Goal: Task Accomplishment & Management: Complete application form

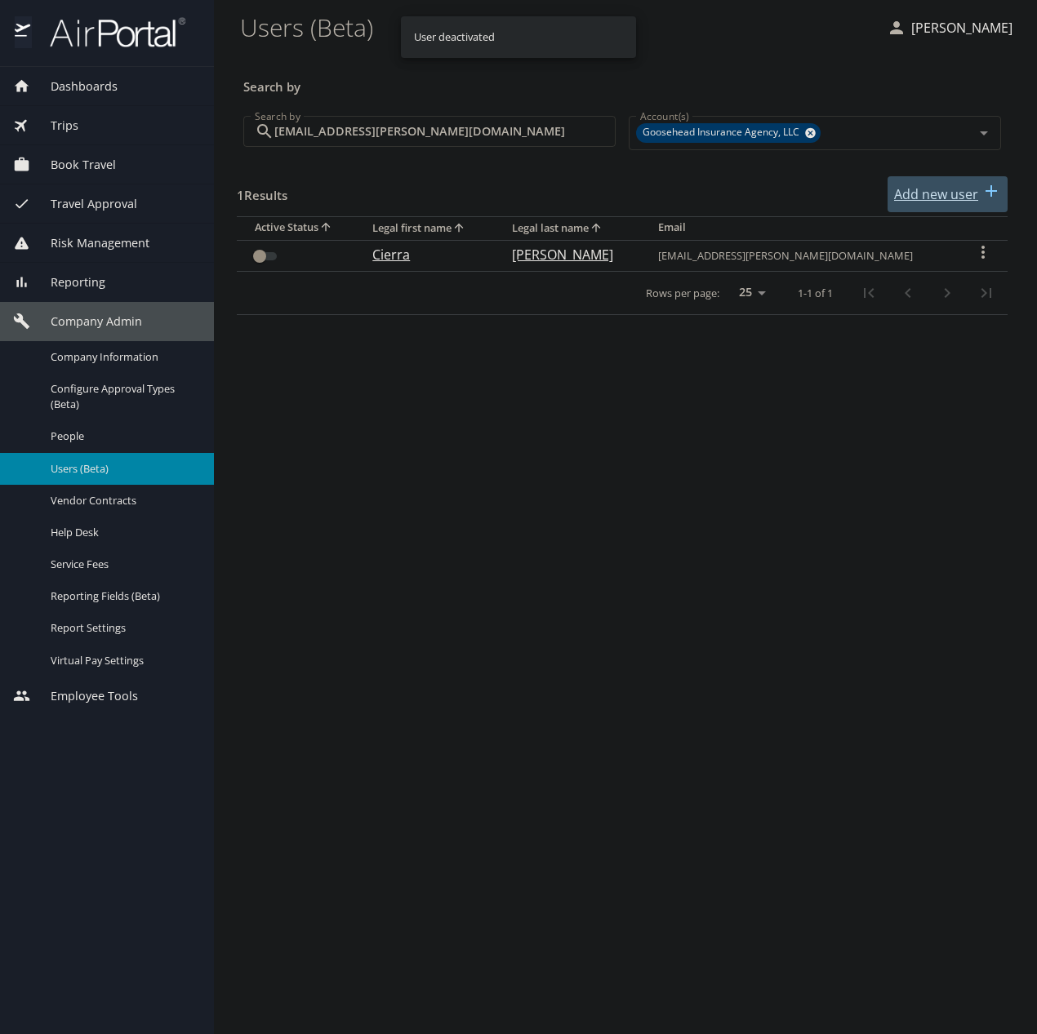
click at [941, 188] on p "Add new user" at bounding box center [936, 194] width 84 height 20
select select "US"
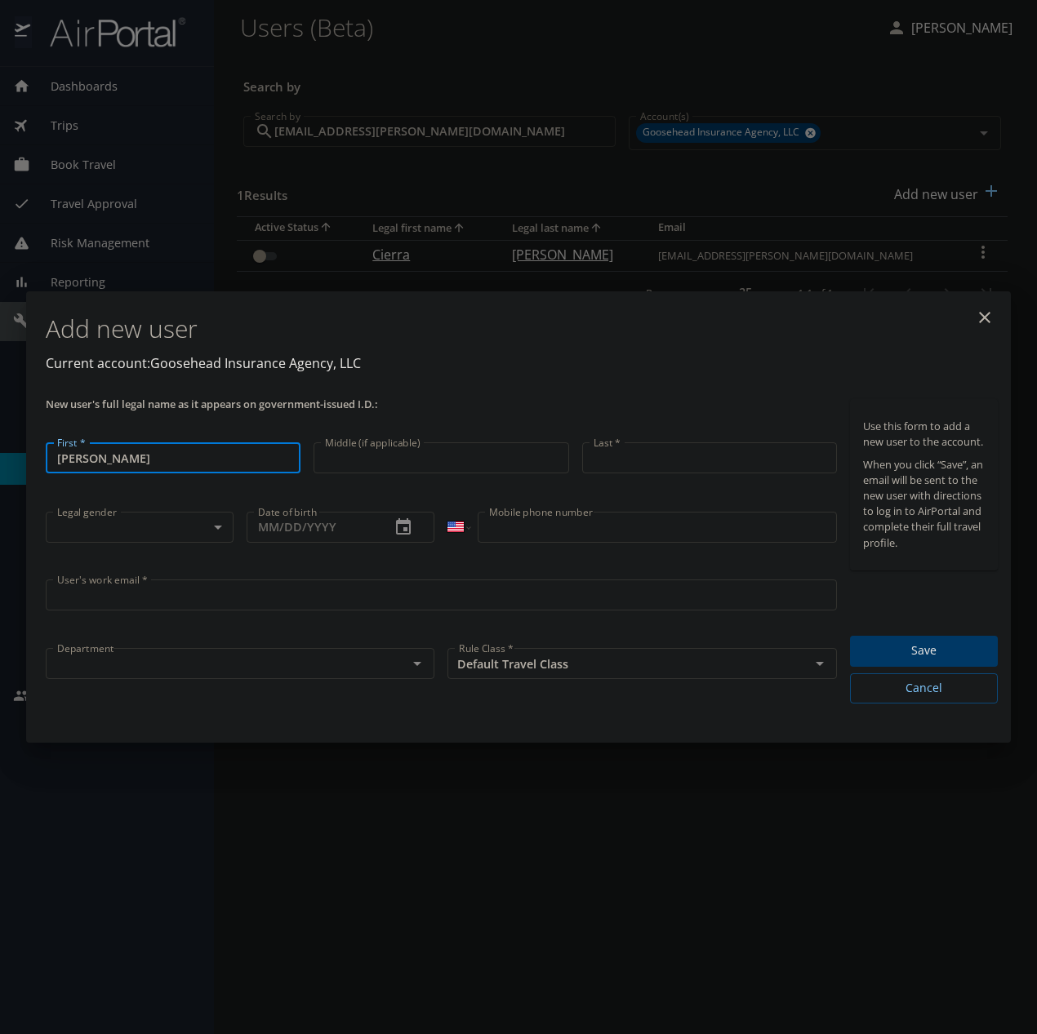
type input "[PERSON_NAME]"
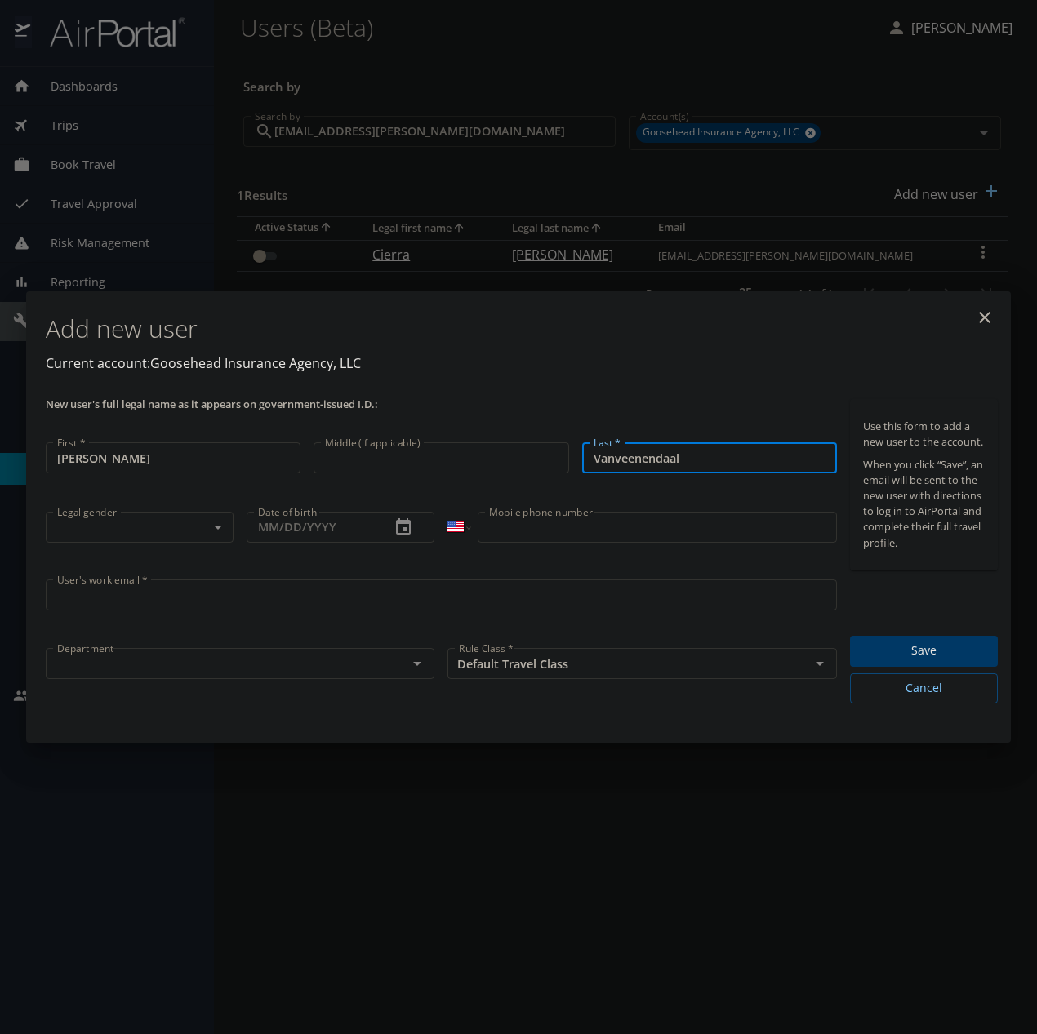
type input "Vanveenendaal"
click at [153, 580] on div "User's work email * User's work email *" at bounding box center [441, 607] width 804 height 69
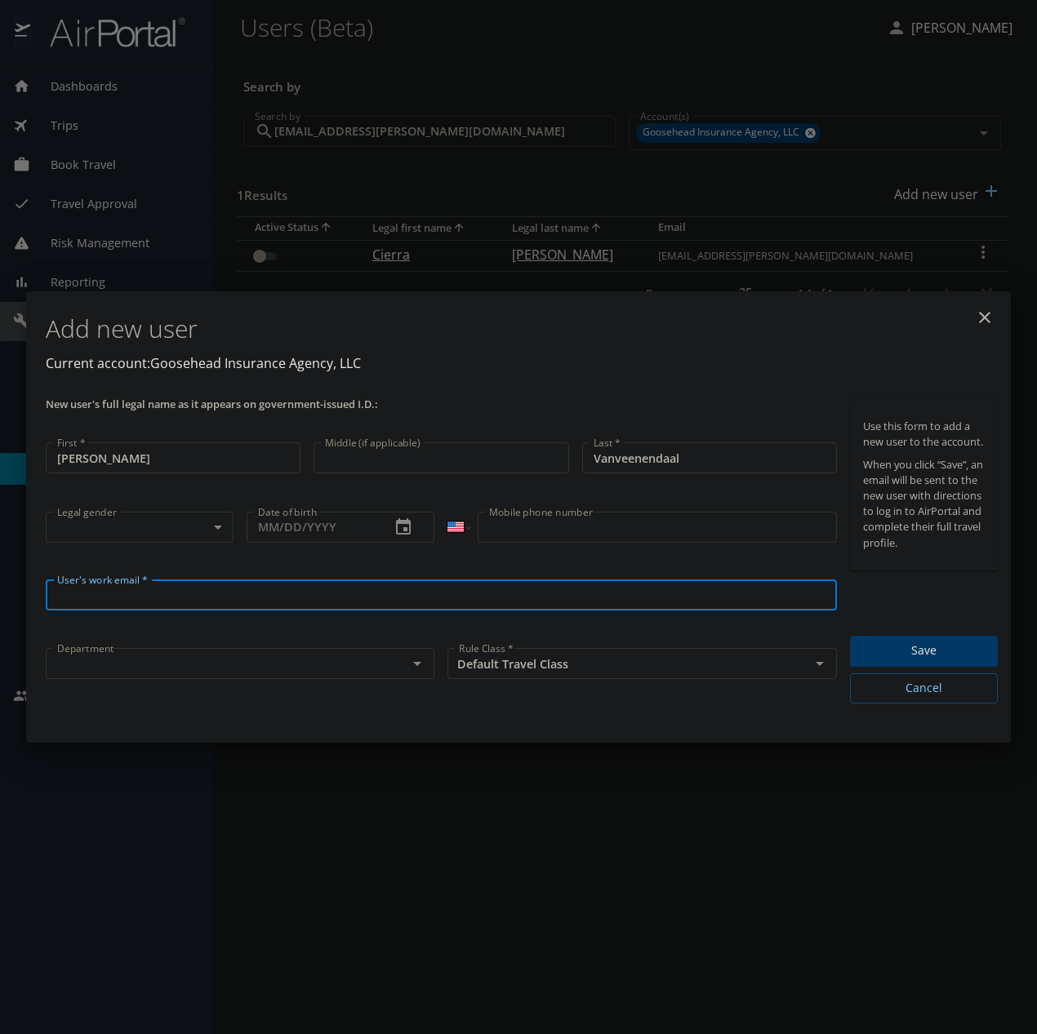
click at [153, 591] on input "User's work email *" at bounding box center [441, 595] width 791 height 31
paste input "[PERSON_NAME][EMAIL_ADDRESS][DOMAIN_NAME]"
type input "[PERSON_NAME][EMAIL_ADDRESS][DOMAIN_NAME]"
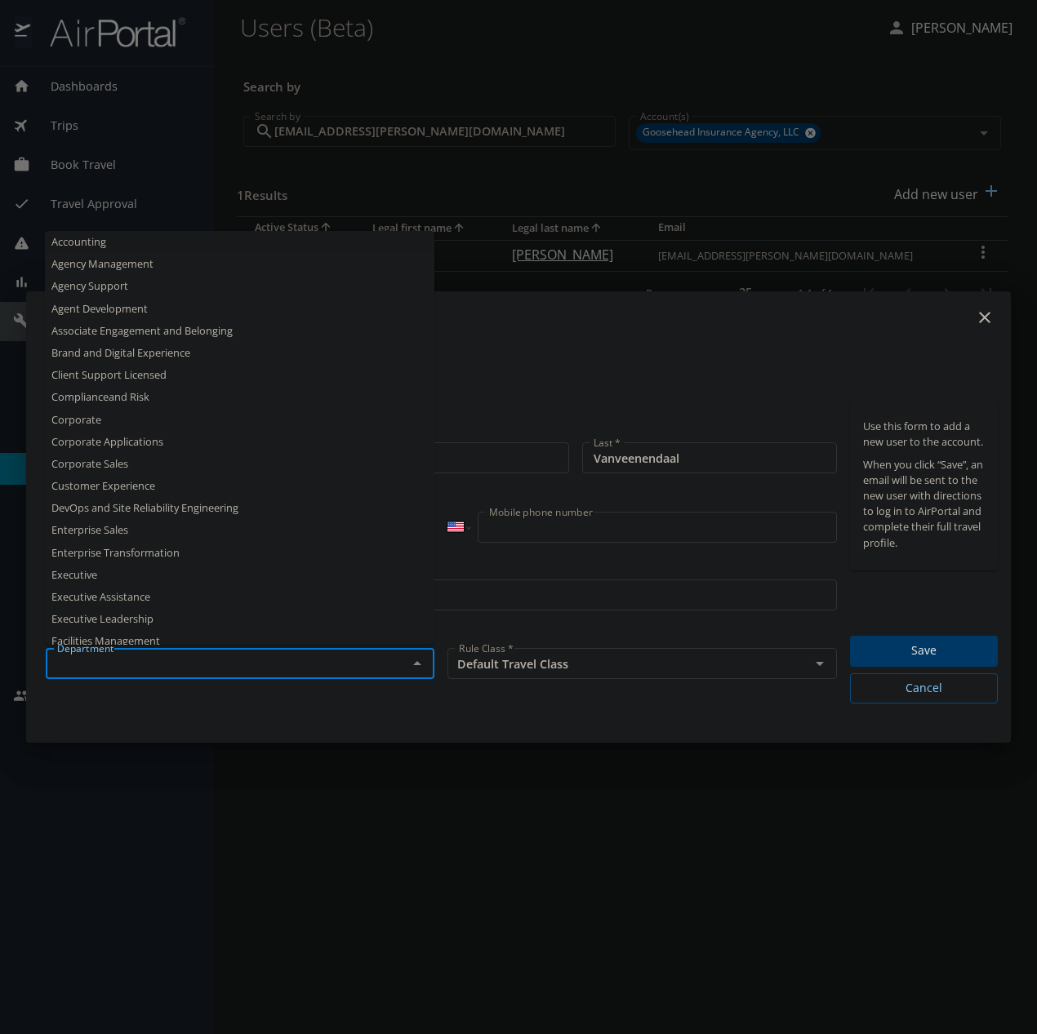
click at [162, 667] on input "text" at bounding box center [216, 663] width 331 height 21
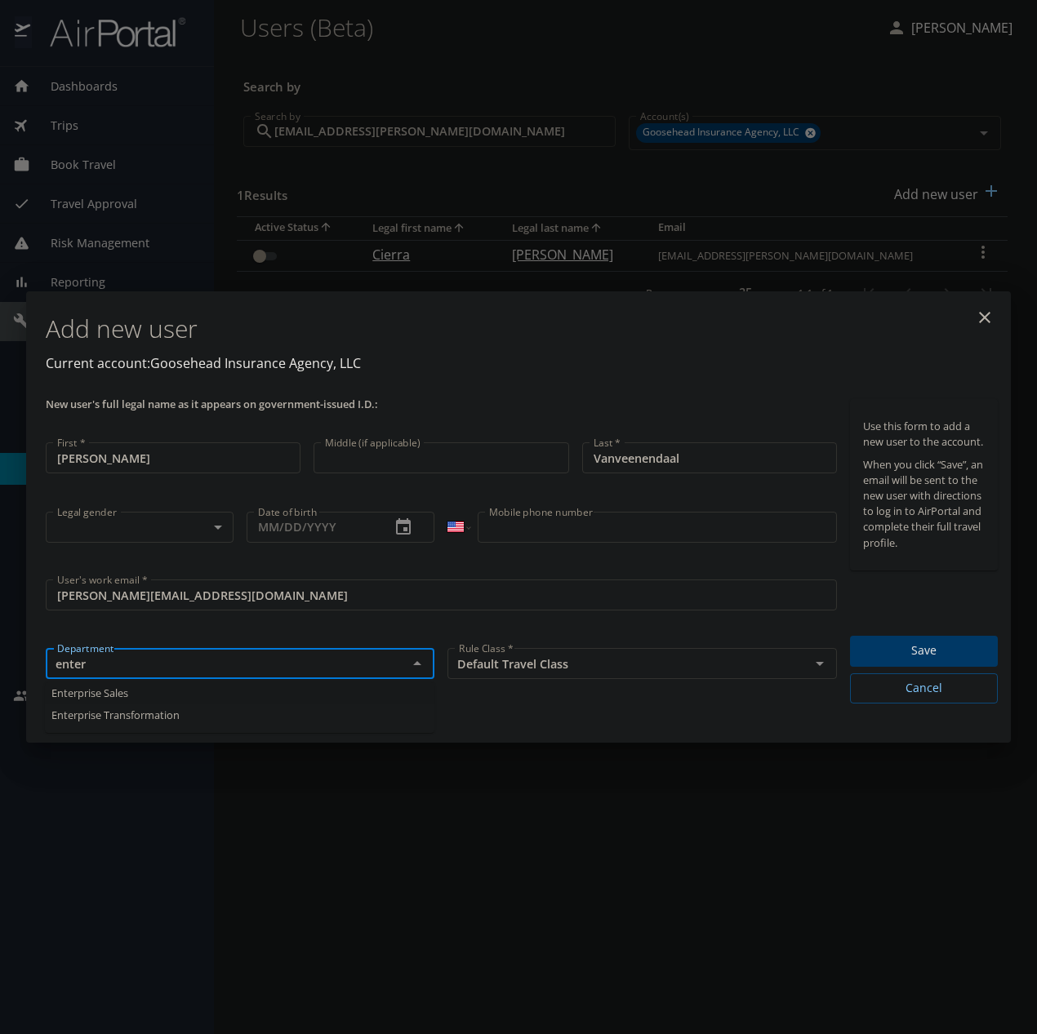
click at [154, 694] on li "Enterprise Sales" at bounding box center [239, 693] width 389 height 22
type input "Enterprise Sales"
click at [136, 528] on body "Dashboards AirPortal 360™ Manager My Travel Dashboard Trips Airtinerary® Lookup…" at bounding box center [518, 517] width 1037 height 1034
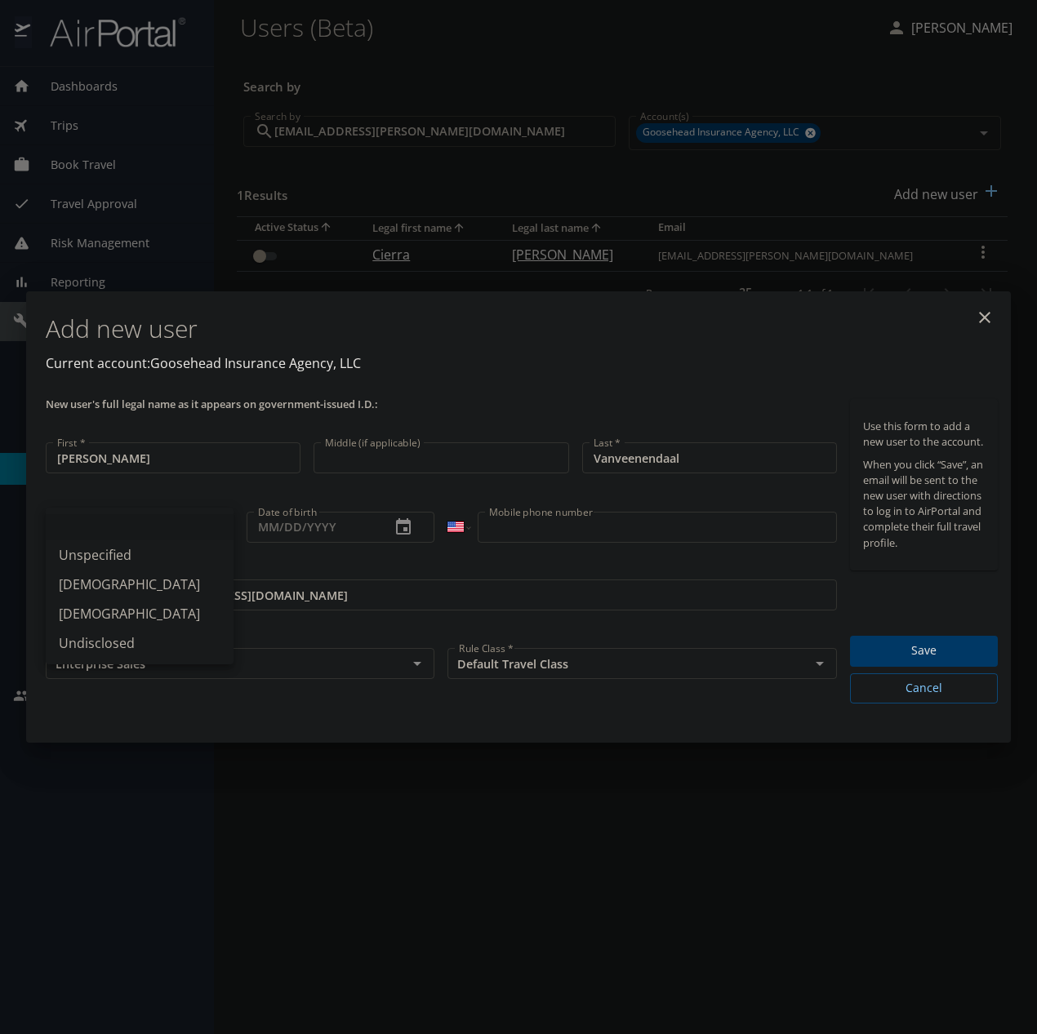
click at [113, 642] on li "Undisclosed" at bounding box center [140, 643] width 188 height 29
type input "Undisclosed"
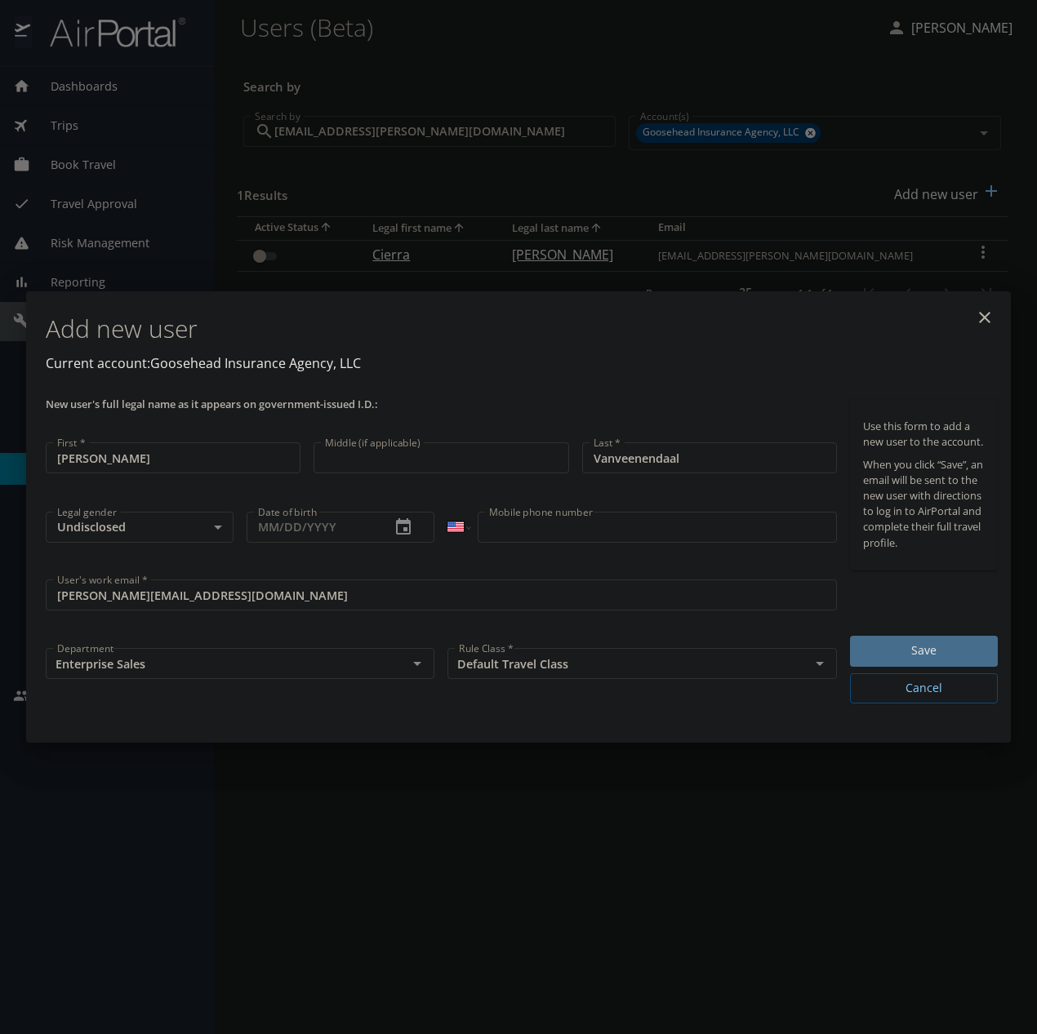
click at [891, 655] on span "Save" at bounding box center [924, 651] width 122 height 20
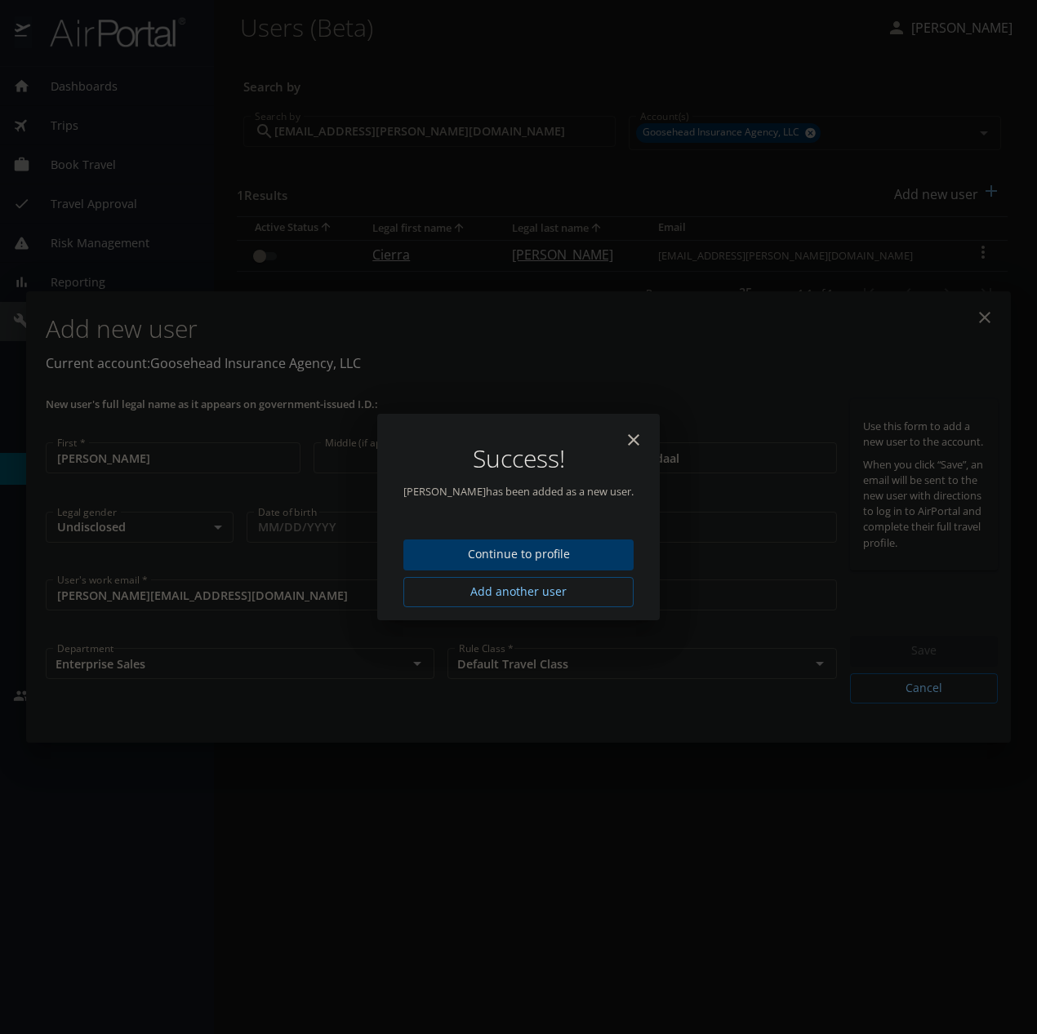
click at [643, 433] on icon "close" at bounding box center [634, 440] width 20 height 20
type input "[DATE]"
